Goal: Task Accomplishment & Management: Use online tool/utility

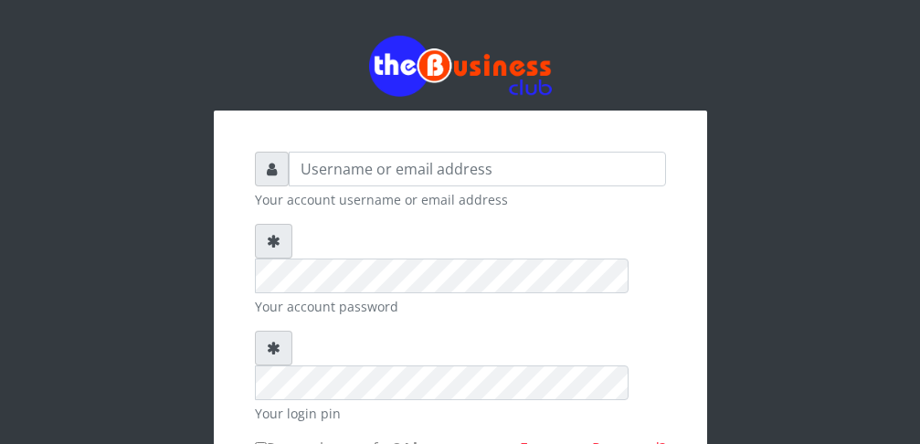
scroll to position [47, 0]
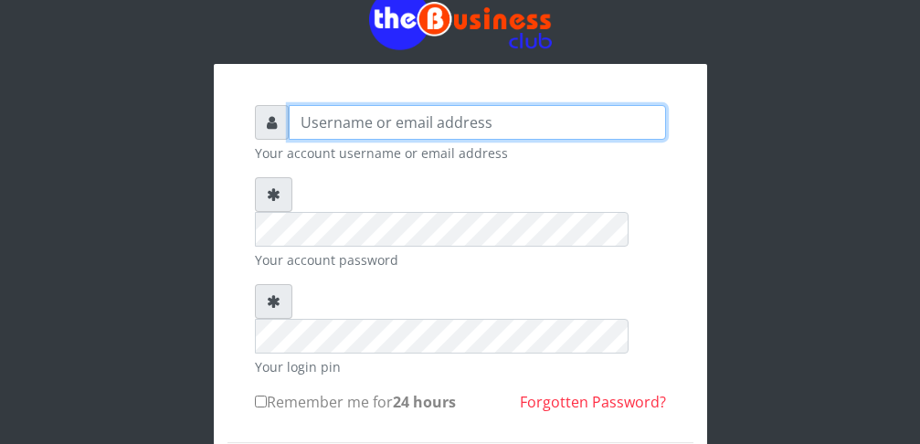
click at [518, 121] on input "text" at bounding box center [477, 122] width 377 height 35
type input "Doubleb88"
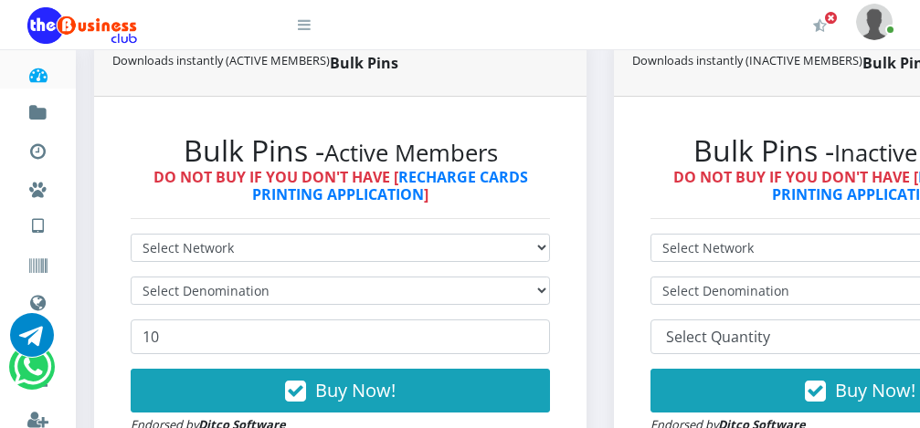
scroll to position [512, 0]
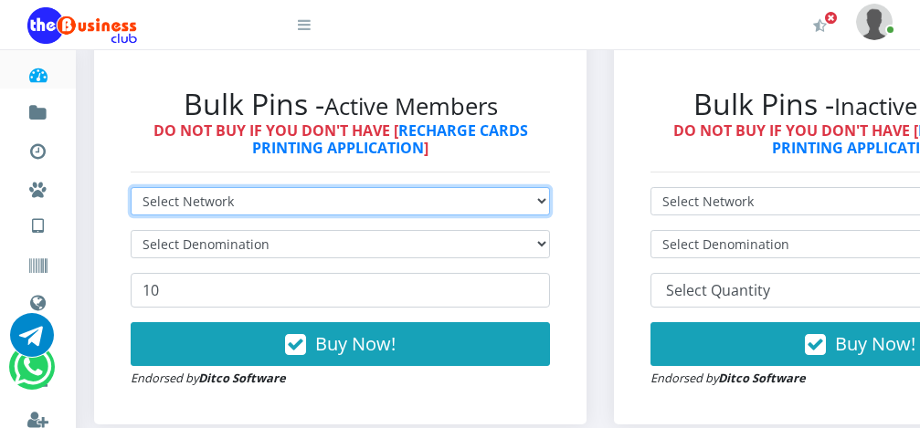
click at [343, 187] on select "Select Network MTN Globacom 9Mobile Airtel" at bounding box center [340, 201] width 419 height 28
select select "MTN"
click at [0, 0] on option "MTN" at bounding box center [0, 0] width 0 height 0
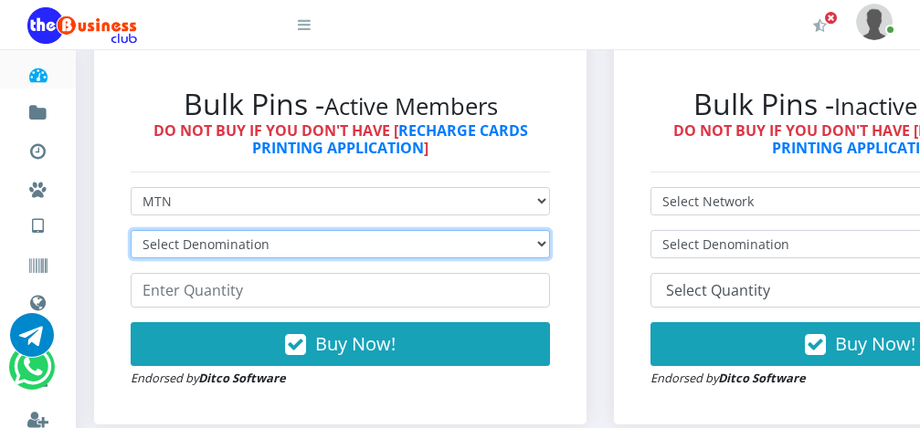
click at [347, 230] on select "Select Denomination MTN NGN100 - ₦96.99 MTN NGN200 - ₦193.98 MTN NGN400 - ₦387.…" at bounding box center [340, 244] width 419 height 28
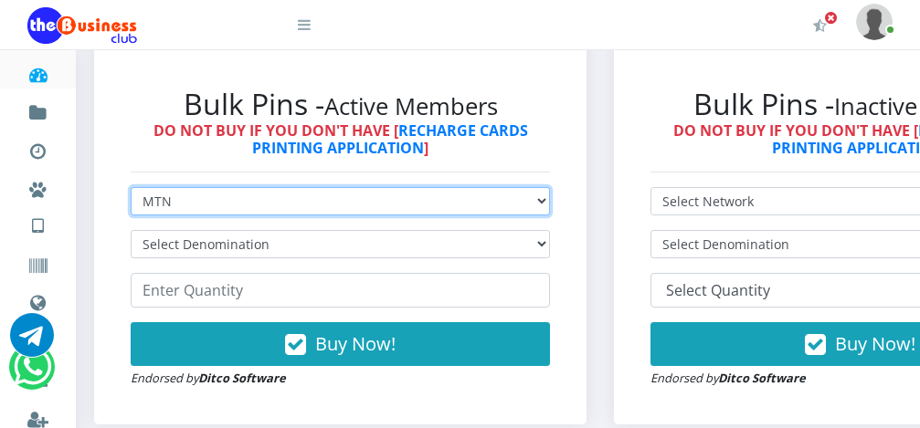
click at [350, 187] on select "Select Network MTN Globacom 9Mobile Airtel" at bounding box center [340, 201] width 419 height 28
click at [0, 0] on option "Globacom" at bounding box center [0, 0] width 0 height 0
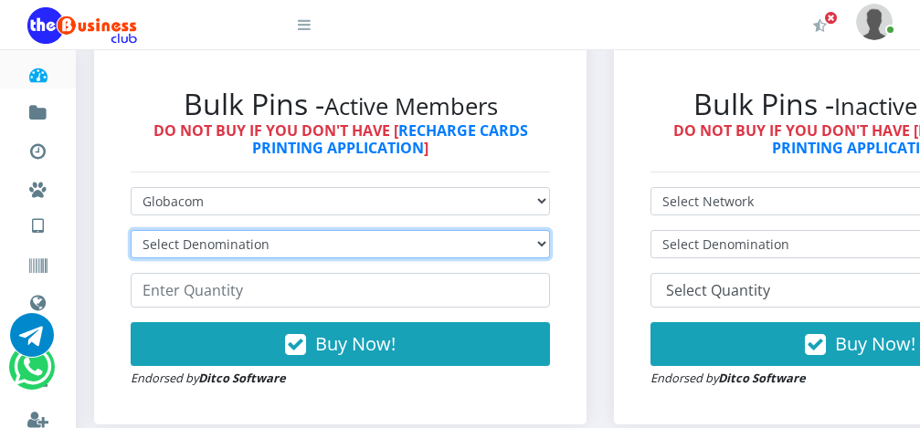
click at [347, 236] on select "Select Denomination Glo NGN100 - ₦96.55 Glo NGN200 - ₦193.10 Glo NGN500 - ₦482.…" at bounding box center [340, 244] width 419 height 28
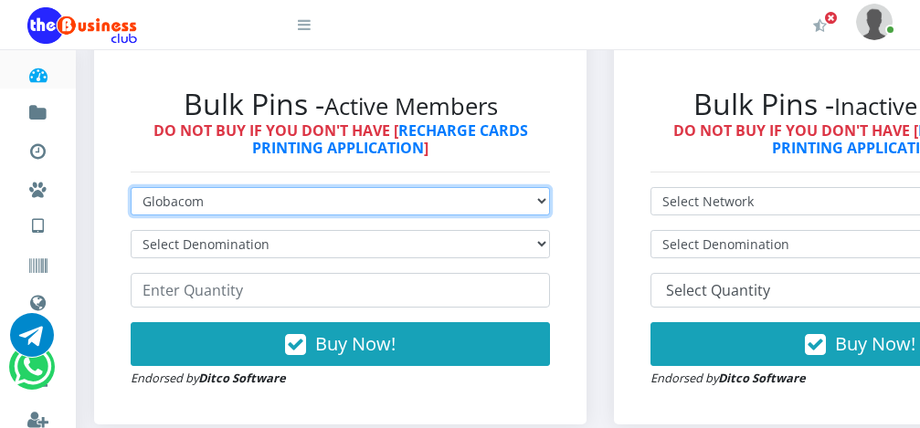
click at [353, 190] on select "Select Network MTN Globacom 9Mobile Airtel" at bounding box center [340, 201] width 419 height 28
click at [0, 0] on option "9Mobile" at bounding box center [0, 0] width 0 height 0
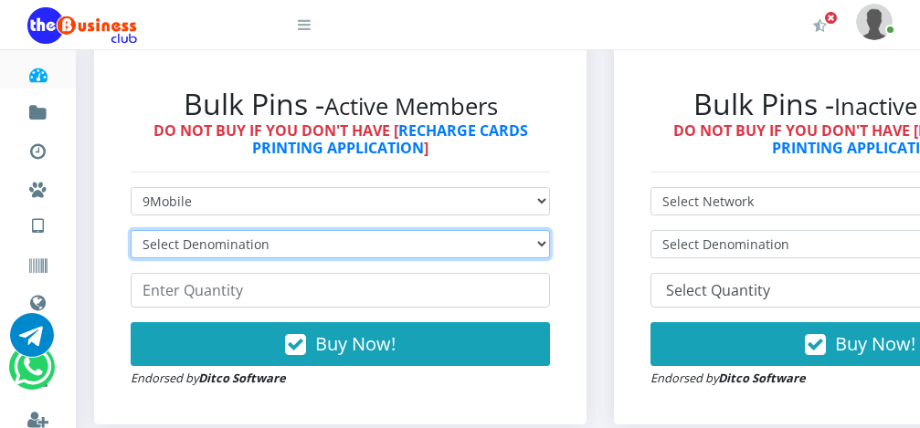
click at [355, 230] on select "Select Denomination 9Mobile NGN100 - ₦94.99 9Mobile NGN200 - ₦189.98 9Mobile NG…" at bounding box center [340, 244] width 419 height 28
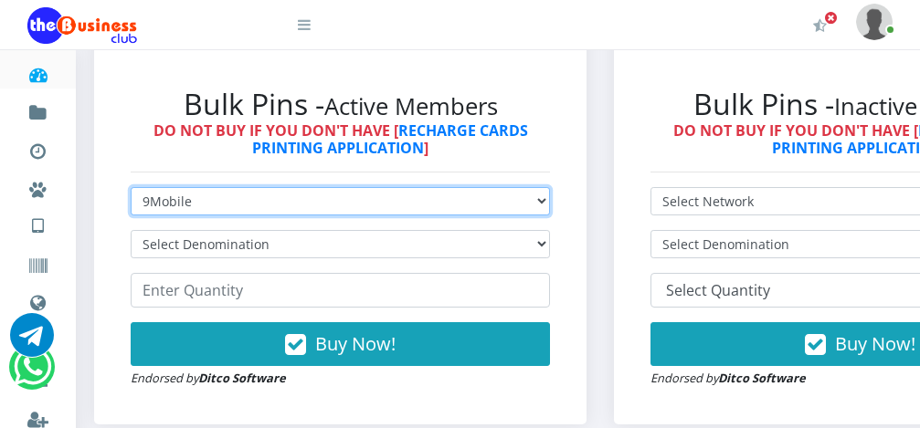
click at [355, 187] on select "Select Network MTN Globacom 9Mobile Airtel" at bounding box center [340, 201] width 419 height 28
click at [0, 0] on option "Airtel" at bounding box center [0, 0] width 0 height 0
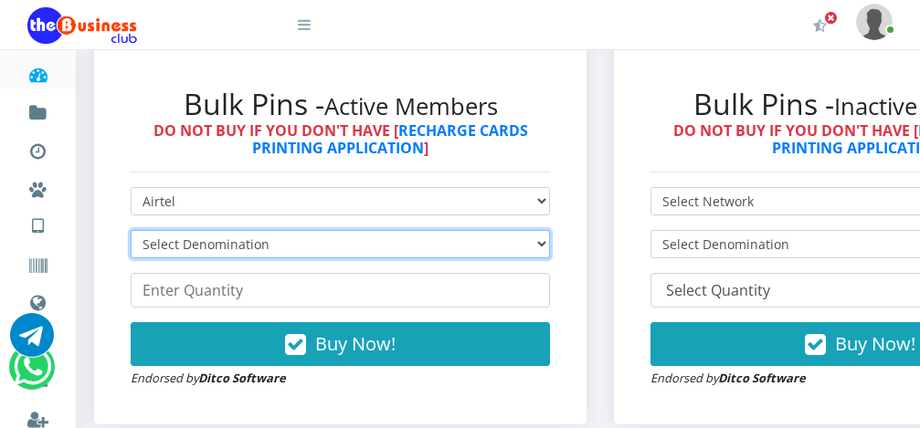
click at [279, 230] on select "Select Denomination Airtel NGN100 - ₦96.38 Airtel NGN200 - ₦192.76 Airtel NGN50…" at bounding box center [340, 244] width 419 height 28
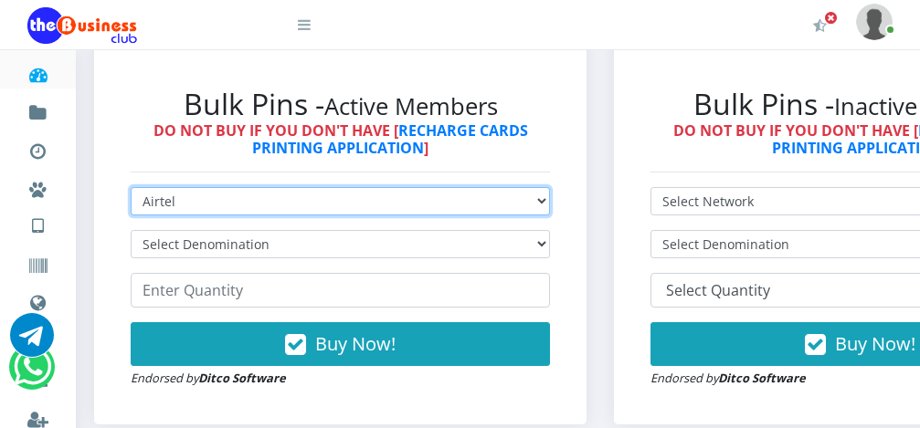
click at [288, 187] on select "Select Network MTN Globacom 9Mobile Airtel" at bounding box center [340, 201] width 419 height 28
select select "MTN"
click at [0, 0] on option "MTN" at bounding box center [0, 0] width 0 height 0
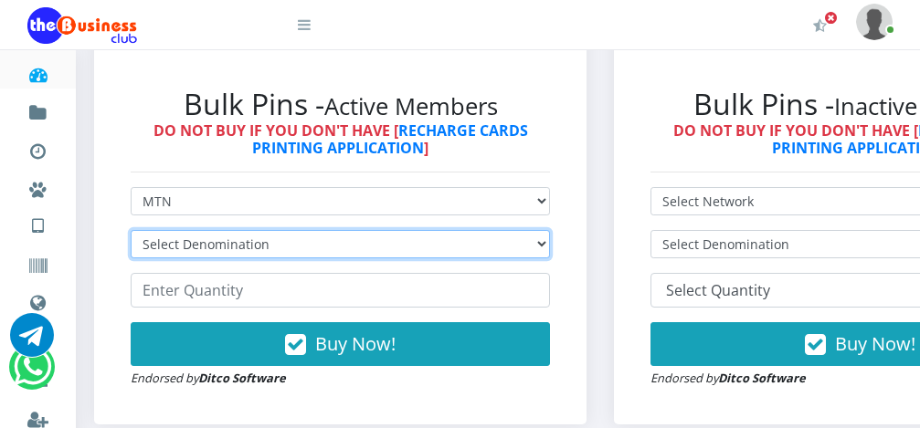
click at [285, 236] on select "Select Denomination MTN NGN100 - ₦96.99 MTN NGN200 - ₦193.98 MTN NGN400 - ₦387.…" at bounding box center [340, 244] width 419 height 28
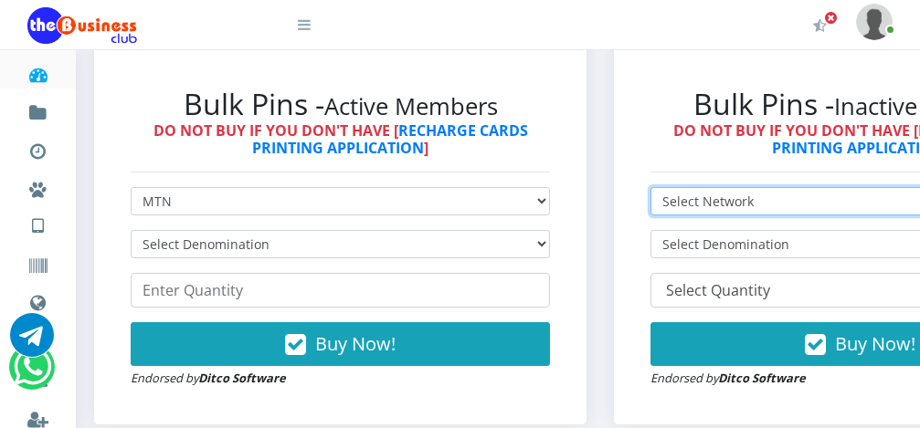
click at [702, 187] on select "Select Network MTN Globacom 9Mobile Airtel" at bounding box center [859, 201] width 419 height 28
select select "MTN"
click at [0, 0] on option "MTN" at bounding box center [0, 0] width 0 height 0
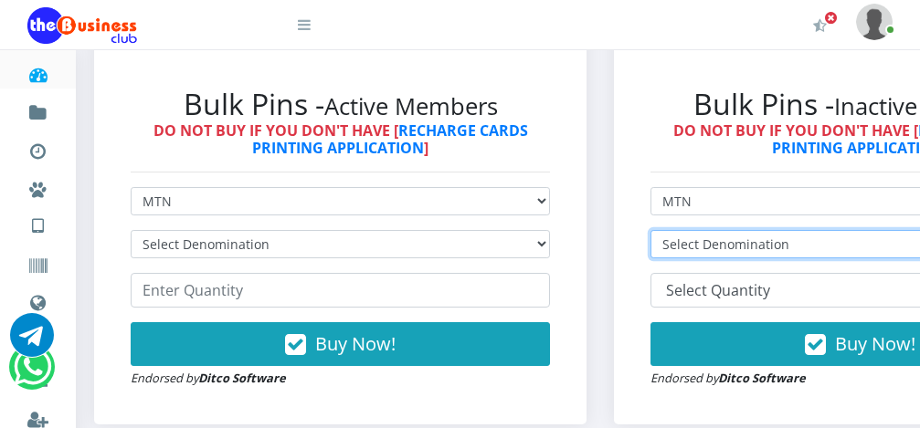
click at [709, 232] on select "Select Denomination MTN NGN100 - ₦97.30 MTN NGN200 - ₦194.60 MTN NGN400 - ₦389.…" at bounding box center [859, 244] width 419 height 28
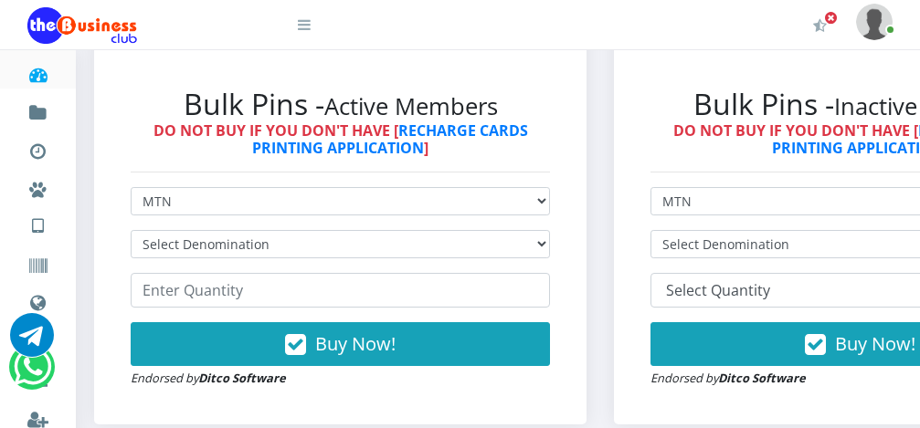
click at [640, 69] on div "Bulk Pins - Inactive Members DO NOT BUY IF YOU DON'T HAVE [ RECHARGE CARDS PRIN…" at bounding box center [860, 237] width 492 height 374
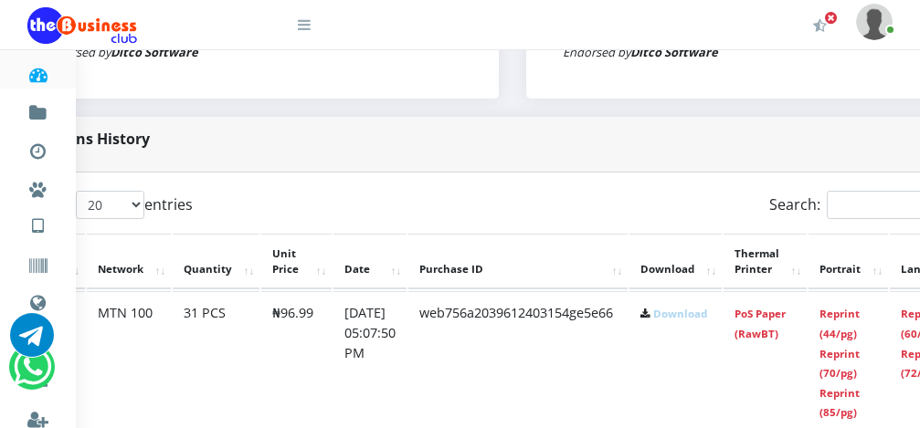
scroll to position [838, 117]
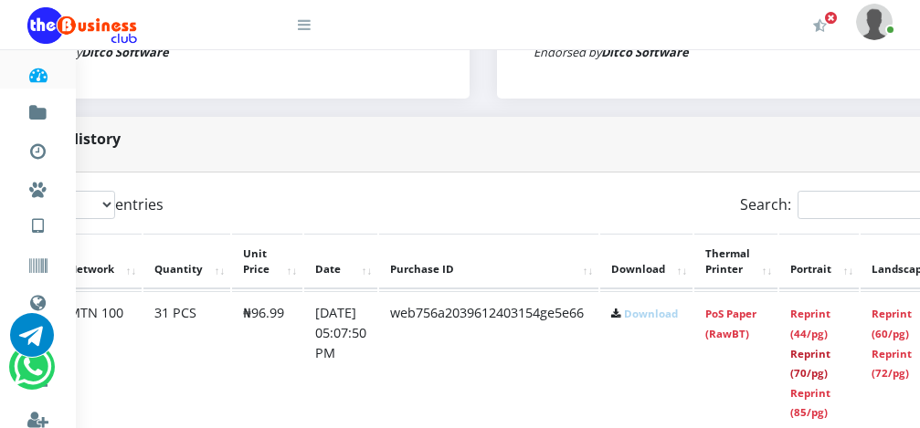
click at [830, 357] on link "Reprint (70/pg)" at bounding box center [810, 364] width 40 height 34
